Goal: Task Accomplishment & Management: Complete application form

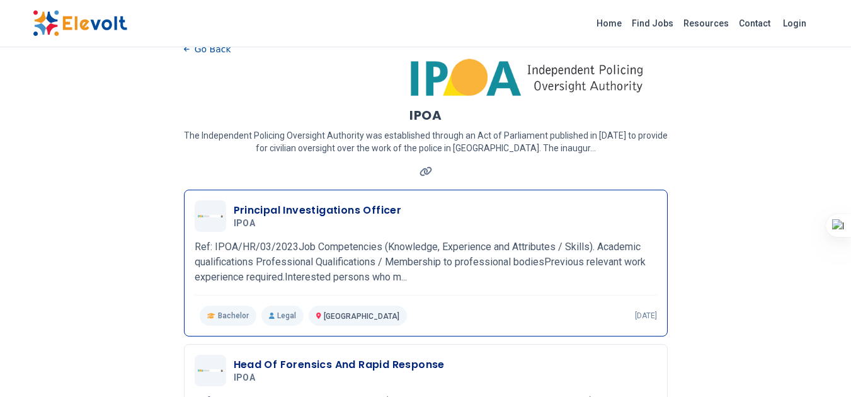
click at [312, 212] on h3 "Principal Investigations Officer" at bounding box center [318, 210] width 168 height 15
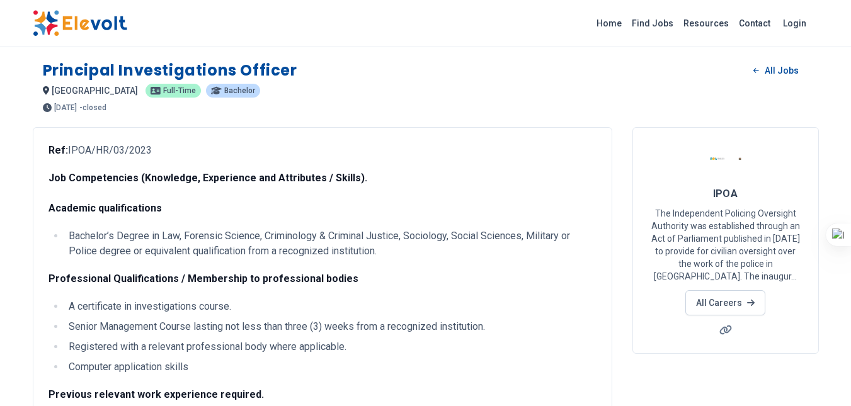
drag, startPoint x: 860, startPoint y: 53, endPoint x: 860, endPoint y: 11, distance: 42.2
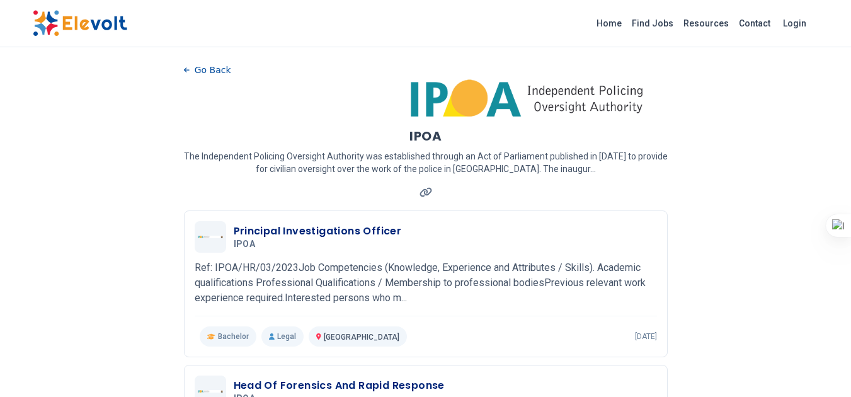
click at [490, 96] on img at bounding box center [664, 98] width 515 height 38
click at [195, 71] on button "Go Back" at bounding box center [207, 69] width 47 height 19
